Goal: Communication & Community: Answer question/provide support

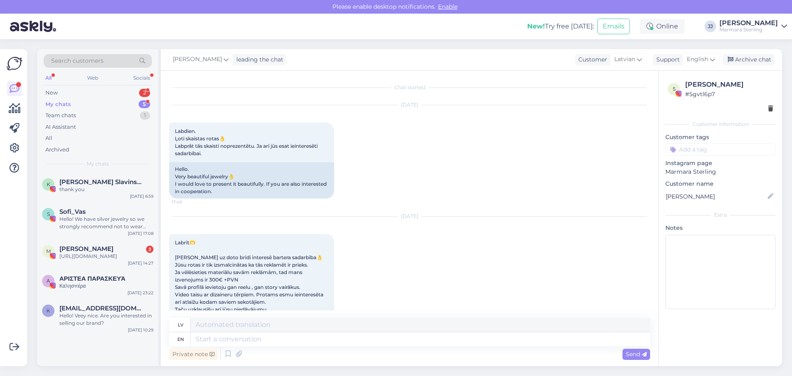
scroll to position [2992, 0]
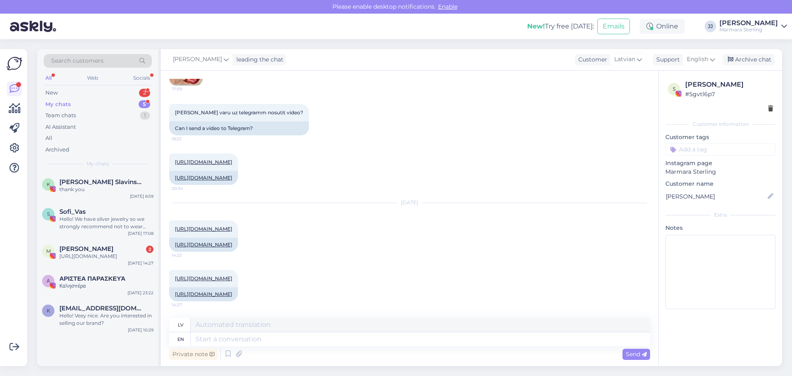
click at [83, 104] on div "My chats 5" at bounding box center [98, 105] width 108 height 12
click at [59, 94] on div "New 2" at bounding box center [98, 93] width 108 height 12
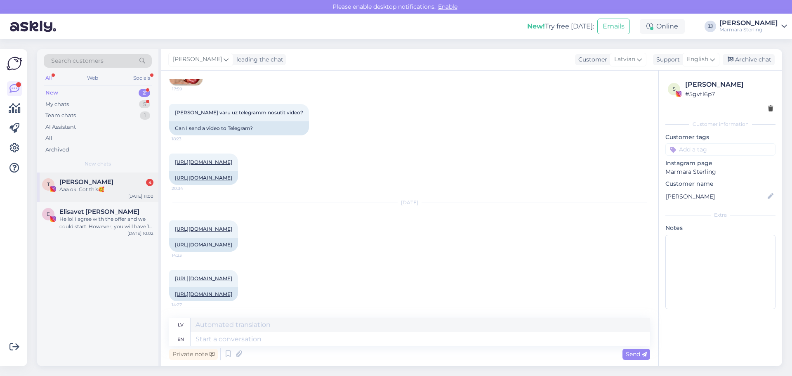
click at [84, 184] on span "[PERSON_NAME]" at bounding box center [86, 181] width 54 height 7
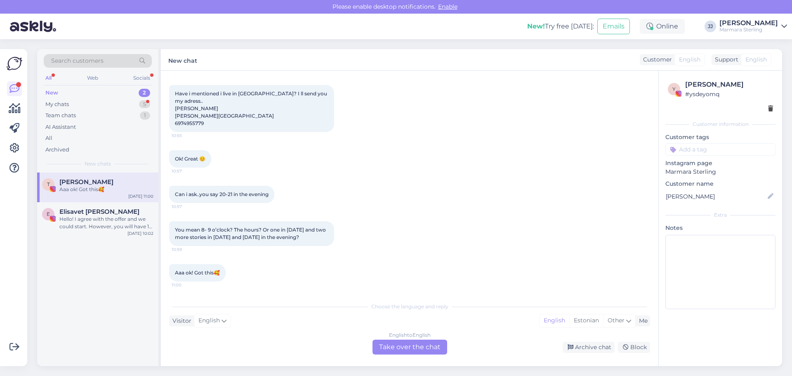
scroll to position [1700, 0]
click at [406, 346] on div "English to English Take over the chat" at bounding box center [410, 347] width 75 height 15
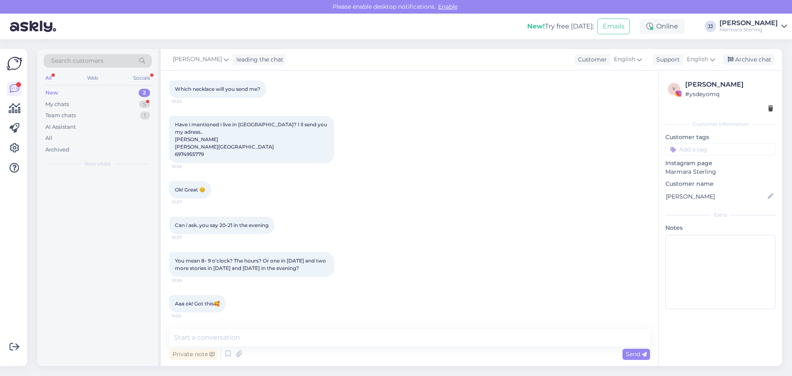
scroll to position [1669, 0]
click at [262, 343] on textarea at bounding box center [409, 337] width 481 height 17
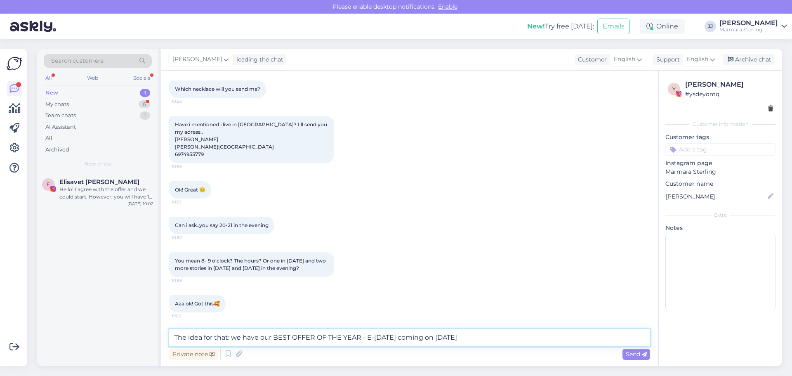
type textarea "The idea for that: we have our BEST OFFER OF THE YEAR - E-[DATE] coming on [DAT…"
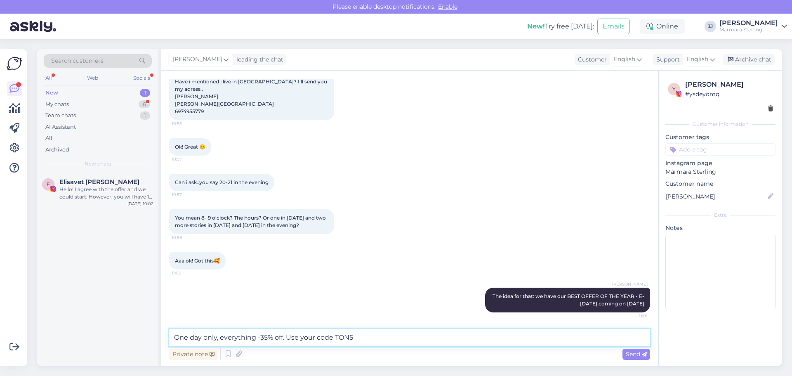
scroll to position [1712, 0]
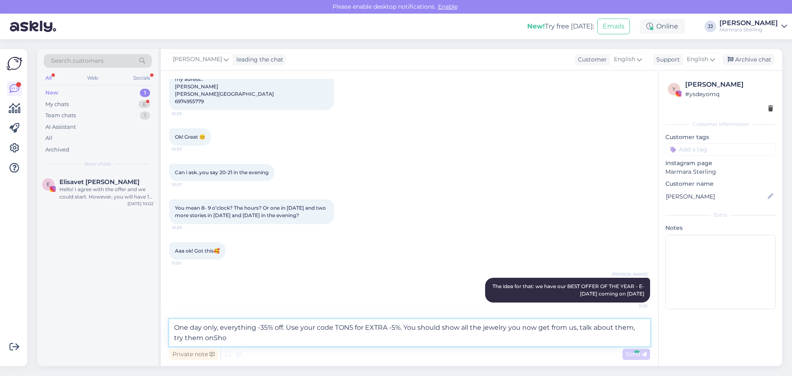
type textarea "One day only, everything -35% off. Use your code TON5 for EXTRA -5%. You should…"
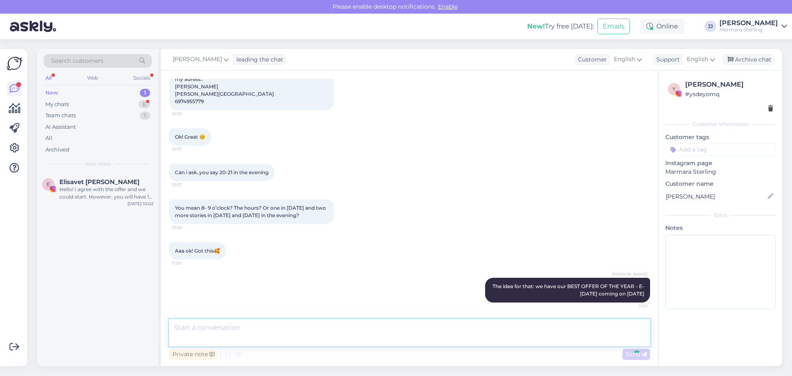
scroll to position [1762, 0]
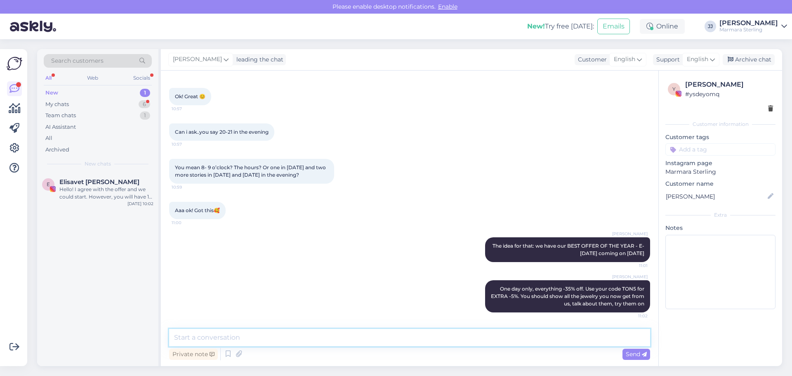
type textarea "W"
type textarea "Show the packaging, show scrolling our website"
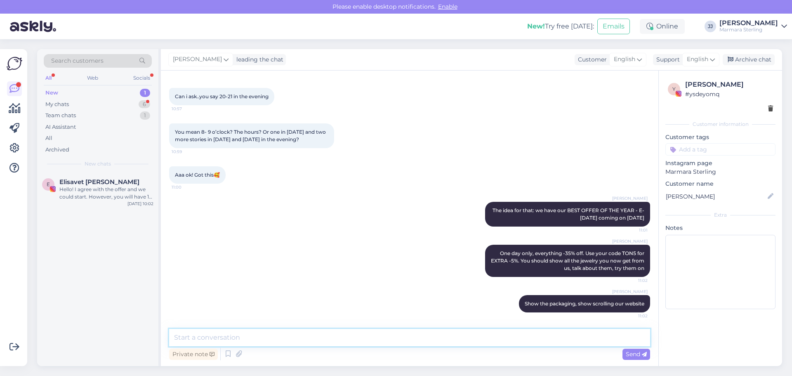
scroll to position [1833, 0]
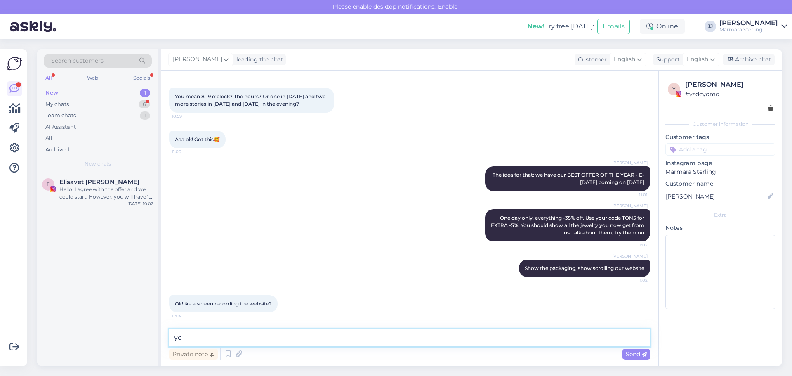
type textarea "yes"
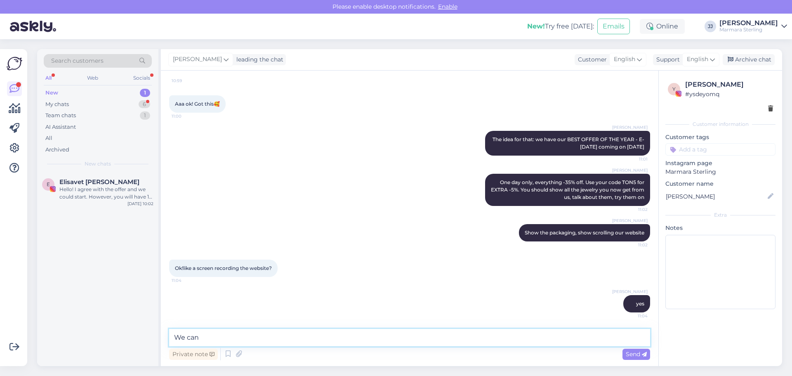
scroll to position [1904, 0]
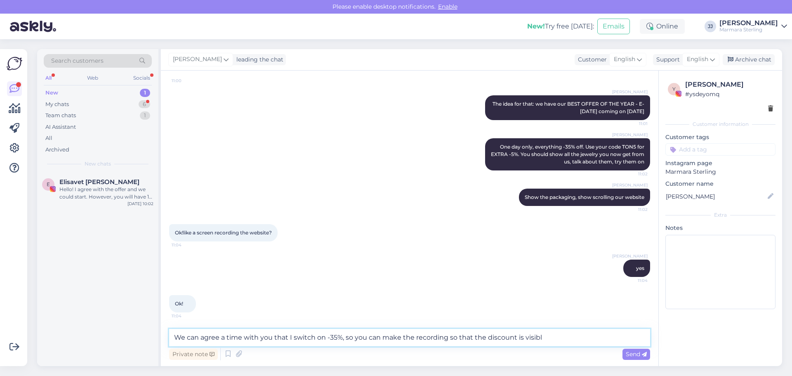
type textarea "We can agree a time with you that I switch on -35%, so you can make the recordi…"
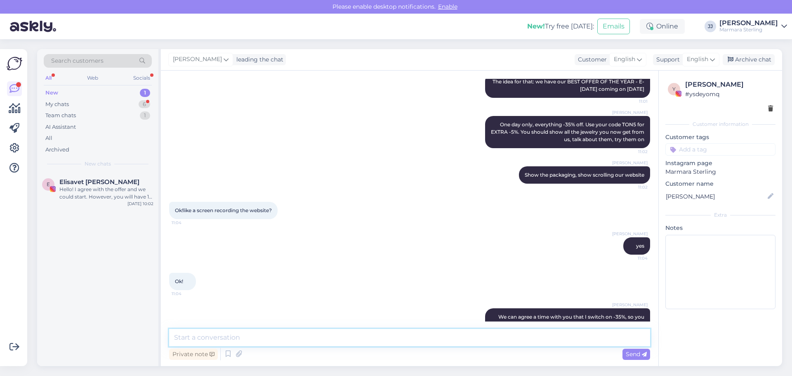
scroll to position [1947, 0]
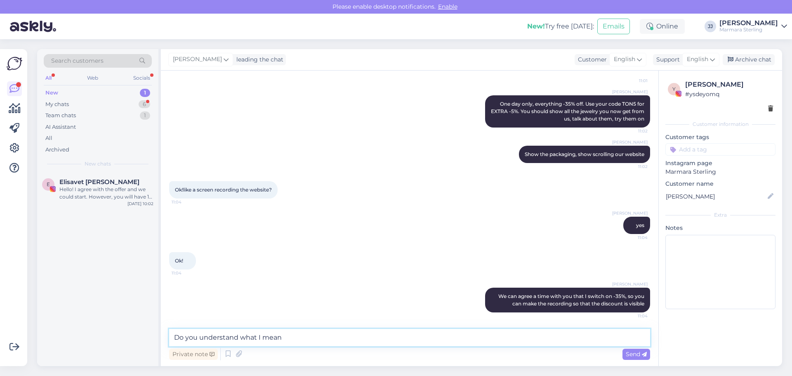
type textarea "Do you understand what I mean`?"
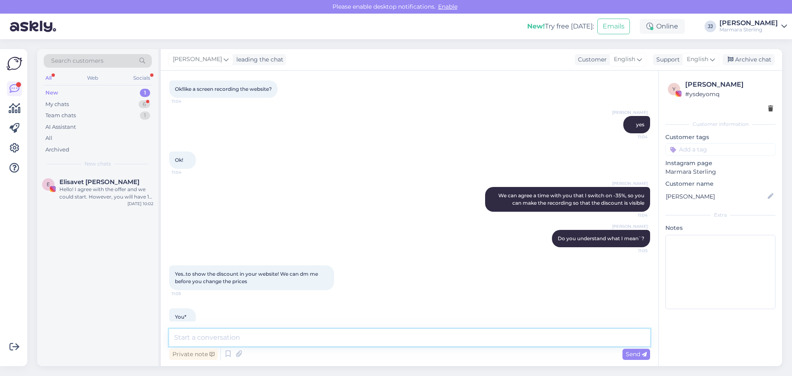
scroll to position [2061, 0]
